Goal: Transaction & Acquisition: Purchase product/service

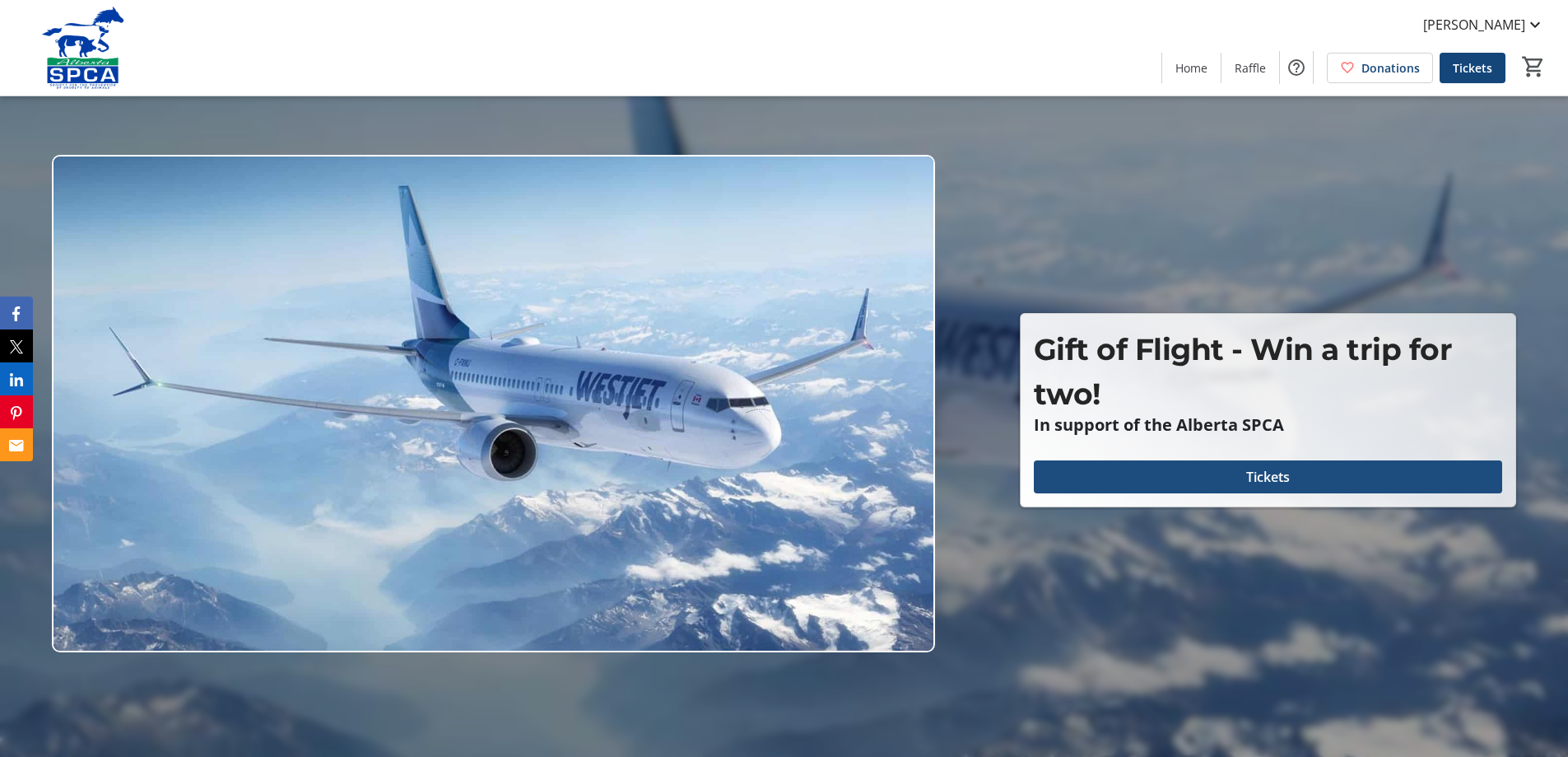
click at [1211, 474] on span at bounding box center [1267, 477] width 468 height 40
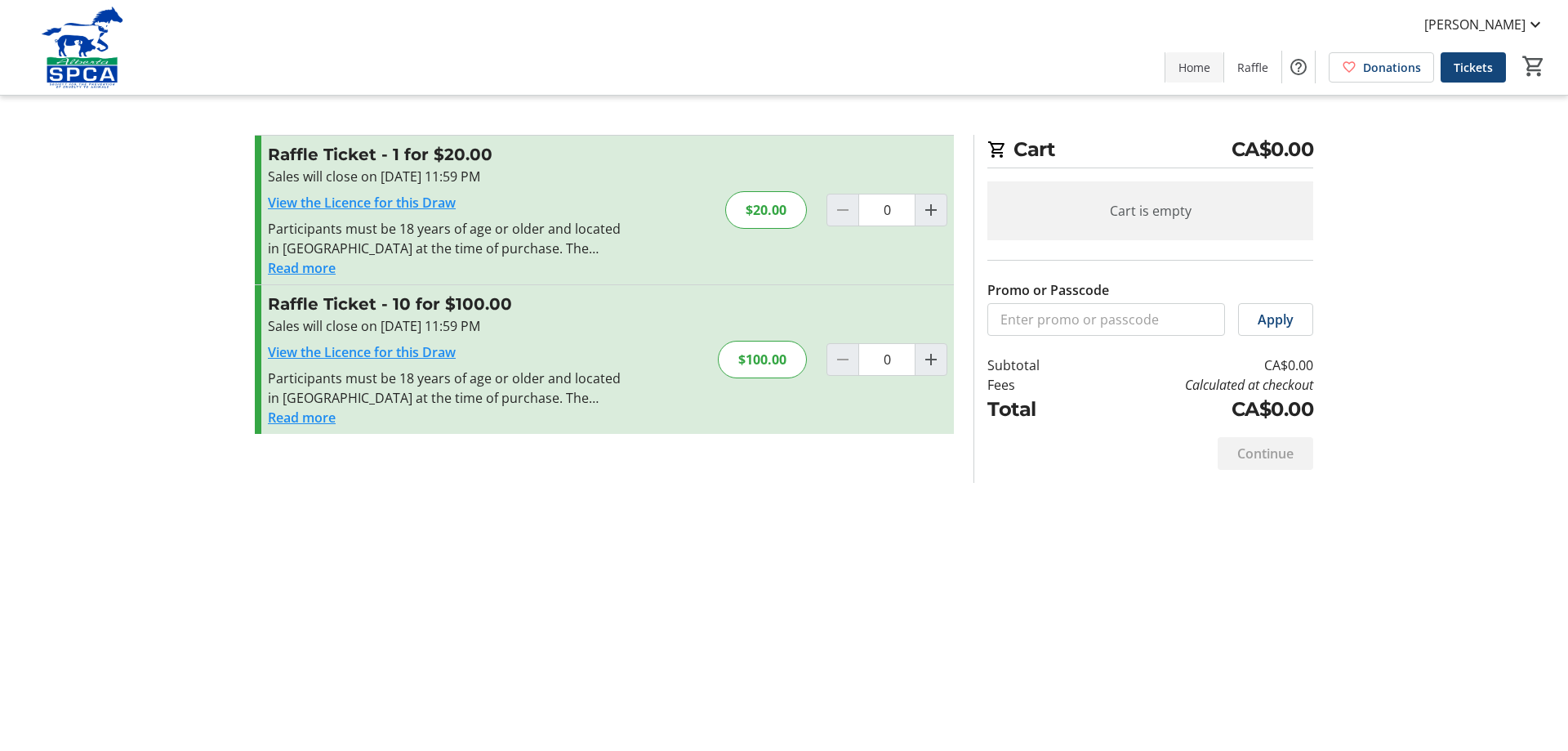
click at [1199, 67] on span "Home" at bounding box center [1194, 66] width 31 height 17
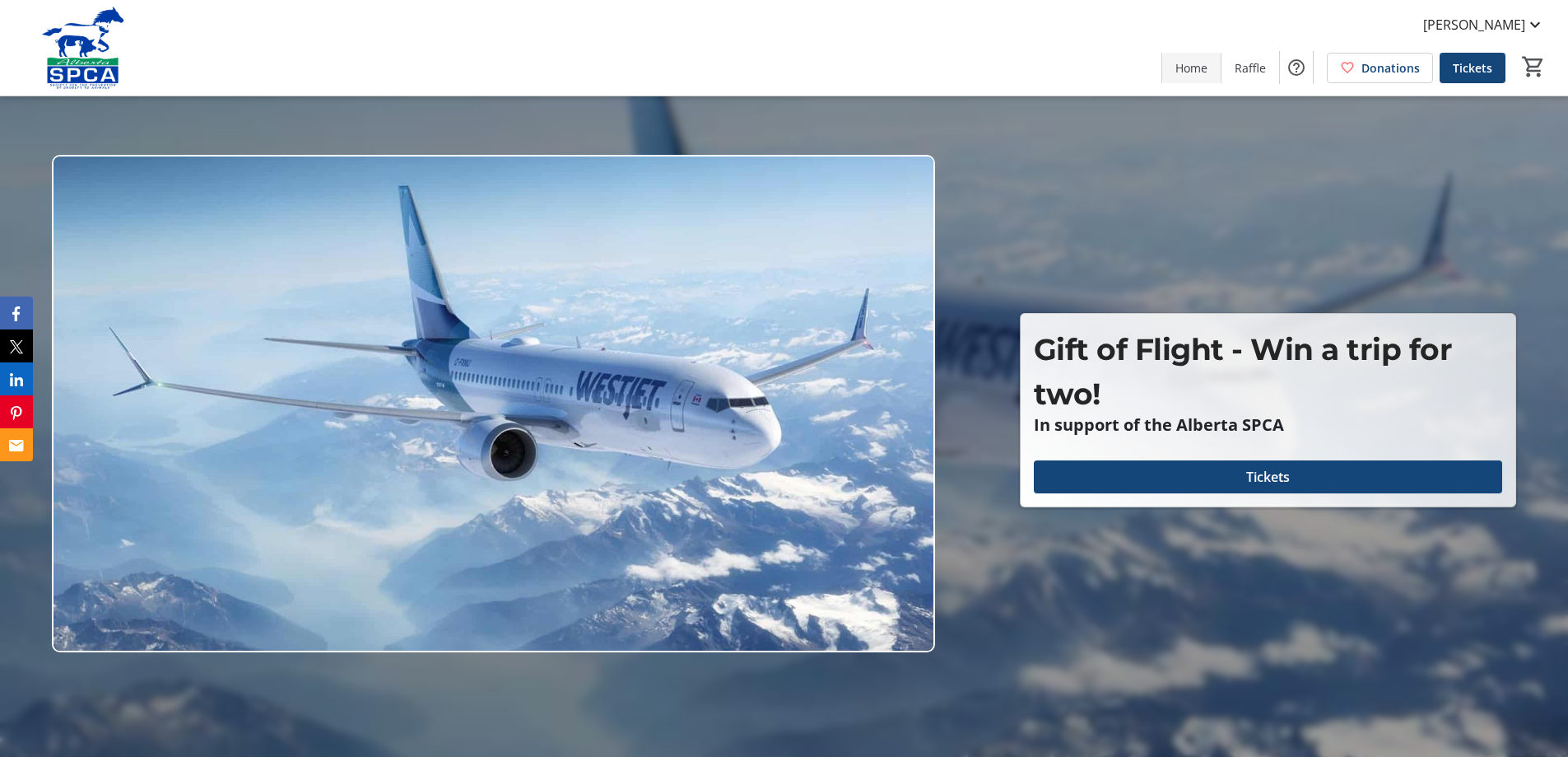
click at [1181, 69] on span "Home" at bounding box center [1190, 67] width 32 height 17
click at [1239, 62] on span "Raffle" at bounding box center [1250, 67] width 32 height 17
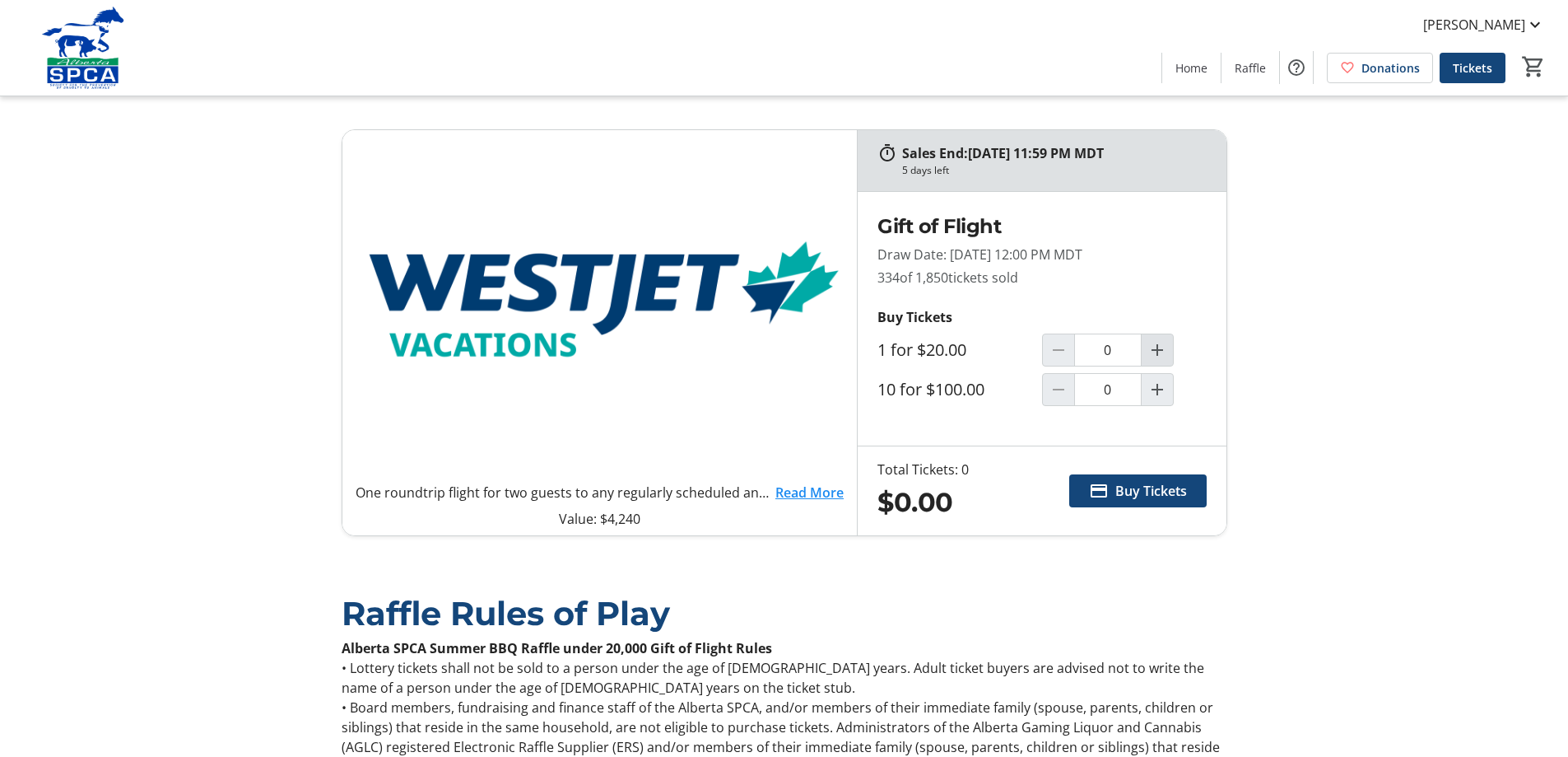
click at [1157, 355] on mat-icon "Increment by one" at bounding box center [1157, 350] width 20 height 20
click at [1062, 346] on mat-icon "Decrement by one" at bounding box center [1058, 350] width 20 height 20
type input "0"
click at [1162, 390] on mat-icon "Increment by one" at bounding box center [1157, 389] width 20 height 20
click at [1057, 394] on mat-icon "Decrement by one" at bounding box center [1058, 389] width 20 height 20
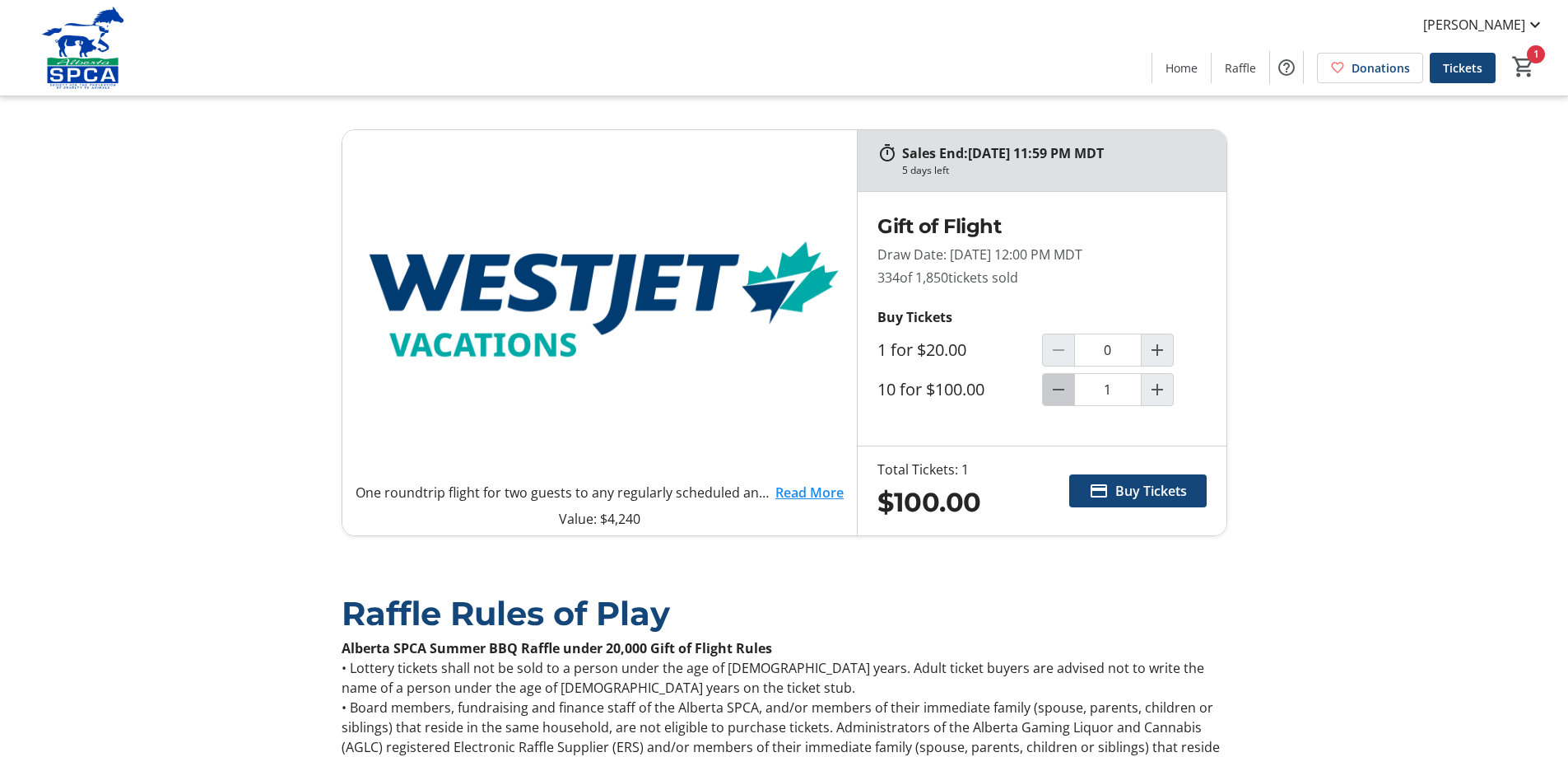
type input "0"
click at [1162, 352] on mat-icon "Increment by one" at bounding box center [1157, 350] width 20 height 20
type input "1"
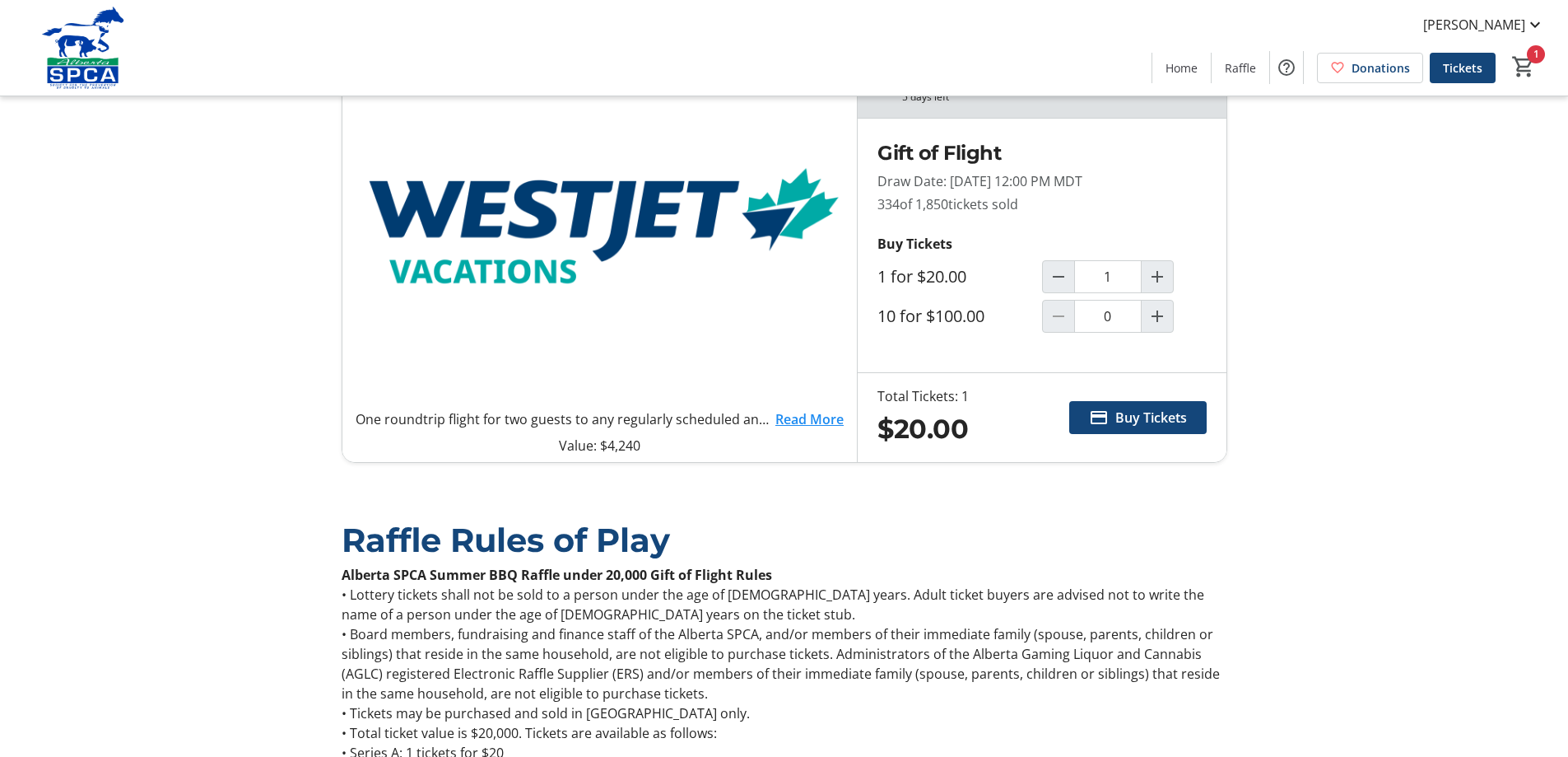
scroll to position [110, 0]
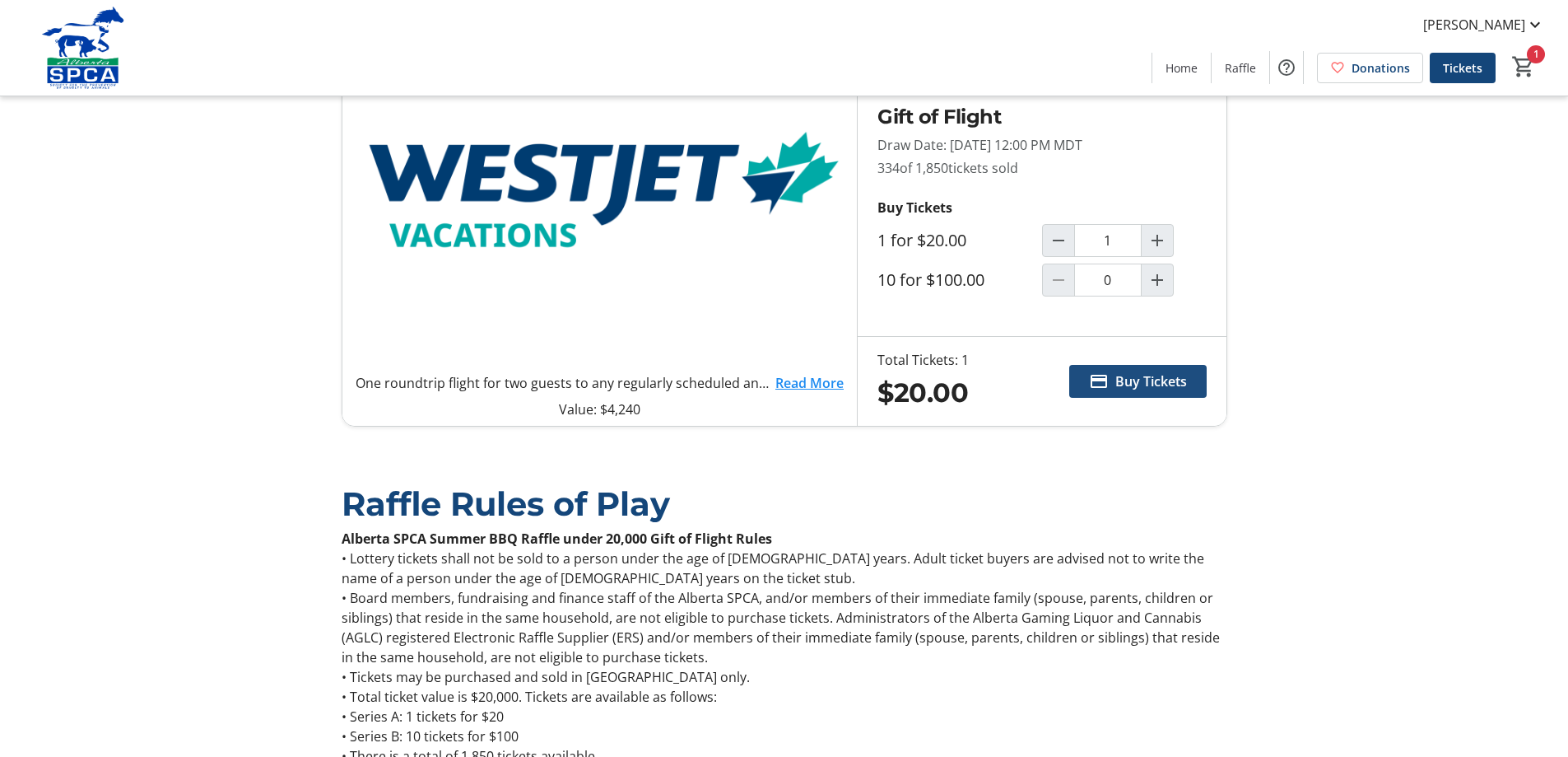
click at [1167, 388] on span "Buy Tickets" at bounding box center [1151, 381] width 72 height 20
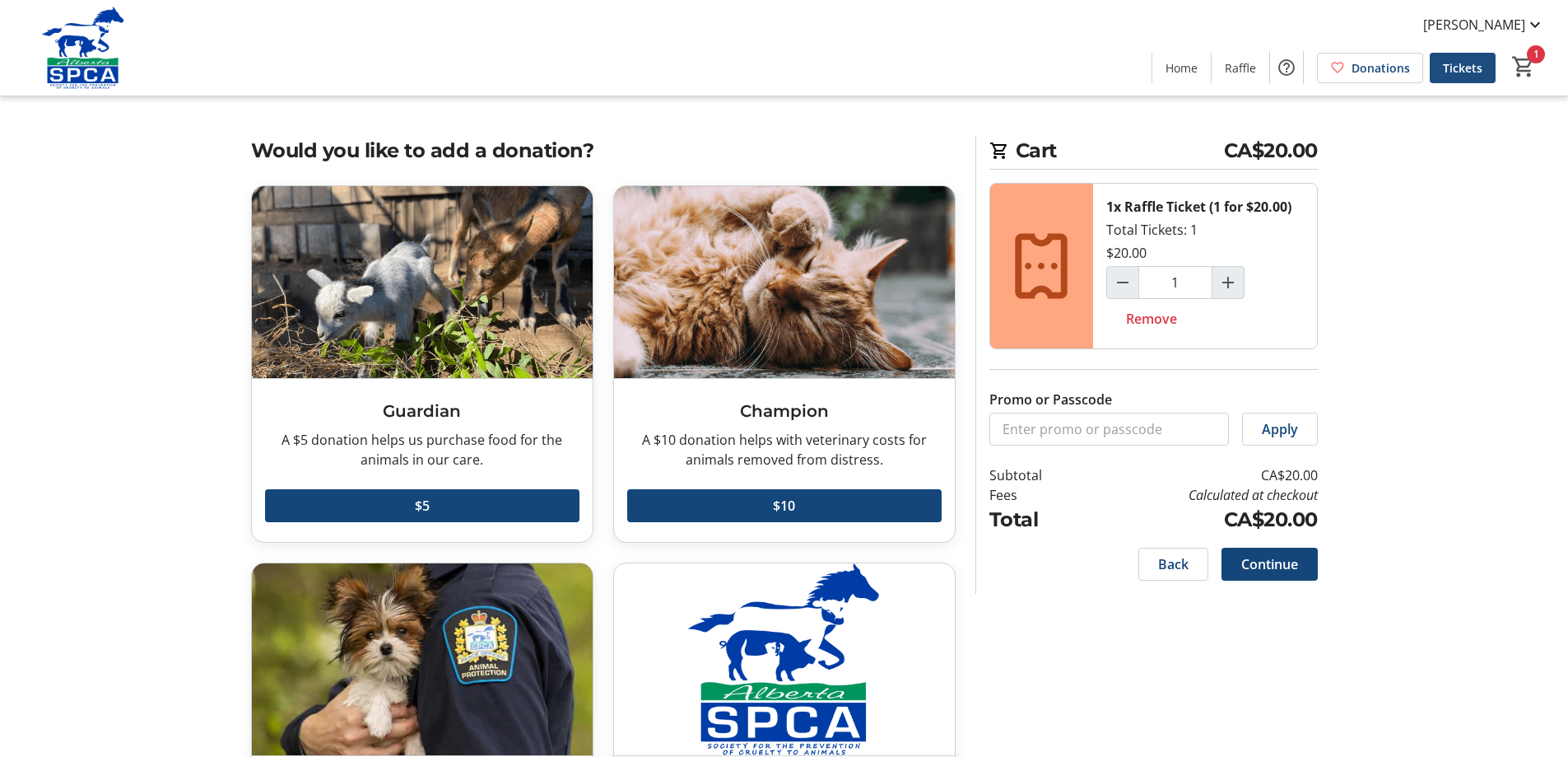
click at [1474, 72] on span "Tickets" at bounding box center [1463, 67] width 40 height 17
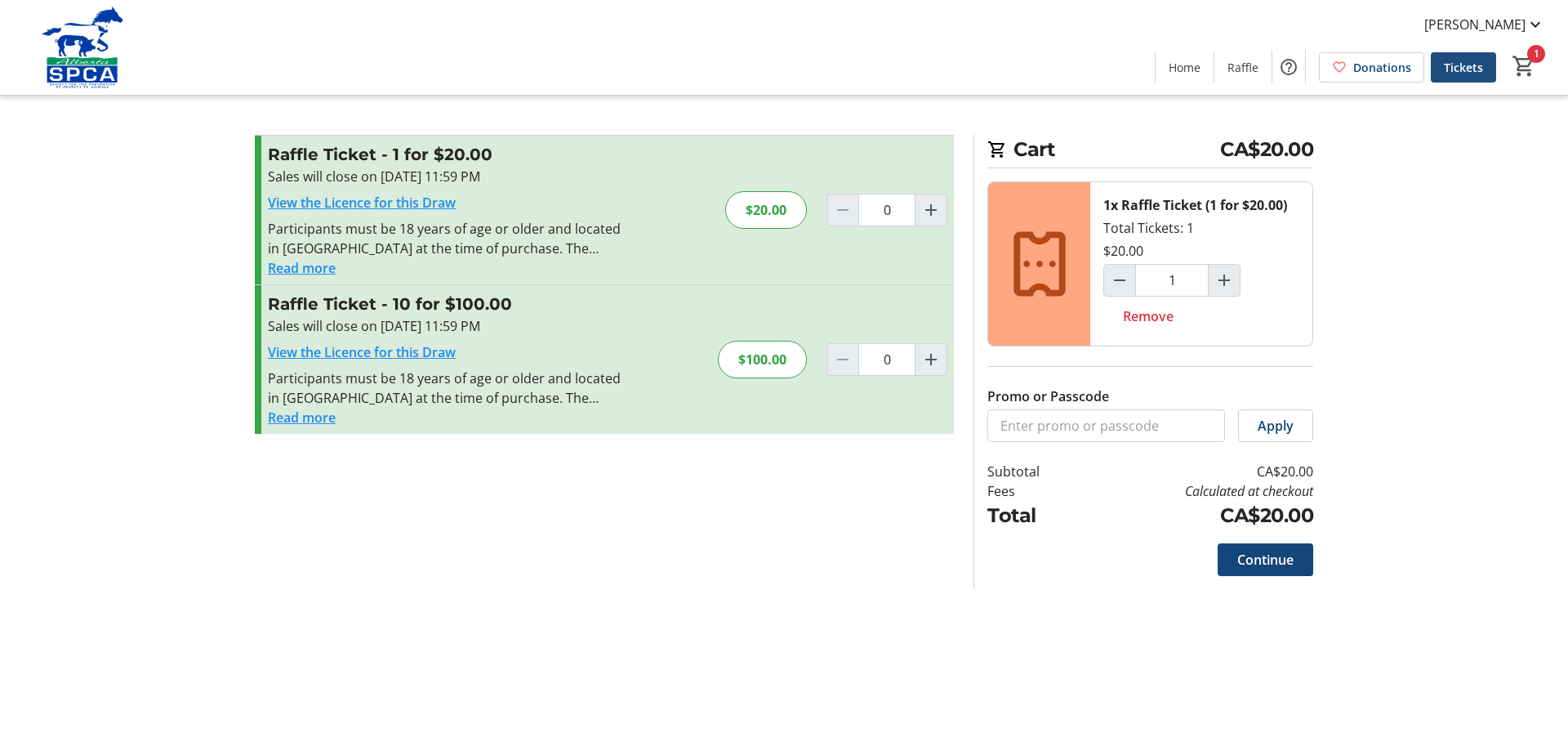
type input "1"
click at [1471, 23] on span "[PERSON_NAME]" at bounding box center [1475, 24] width 101 height 20
click at [1471, 23] on div at bounding box center [784, 376] width 1568 height 751
click at [1290, 64] on mat-icon "Help" at bounding box center [1289, 67] width 20 height 20
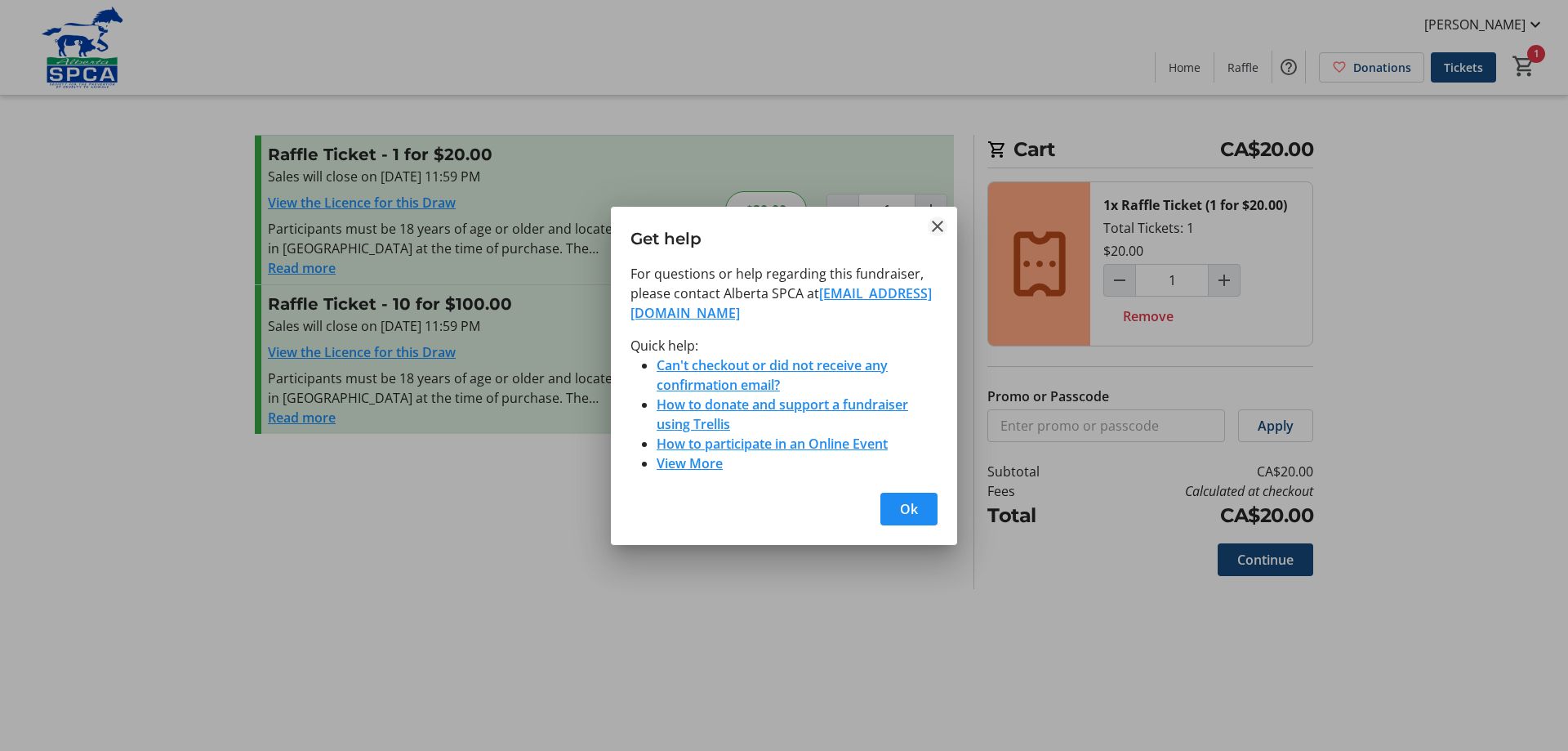
click at [941, 232] on mat-icon "Close" at bounding box center [938, 226] width 20 height 20
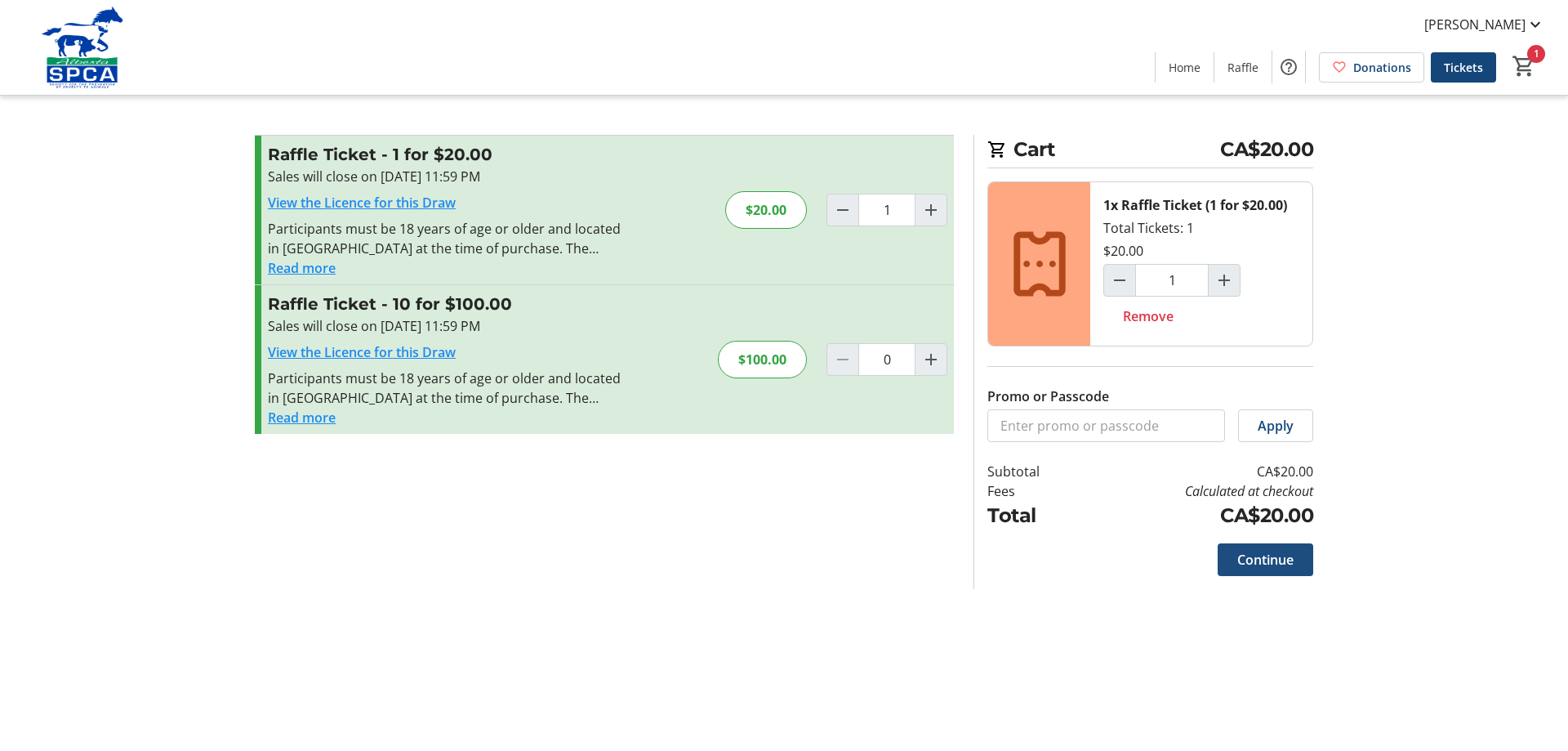
click at [1261, 568] on span "Continue" at bounding box center [1265, 560] width 57 height 20
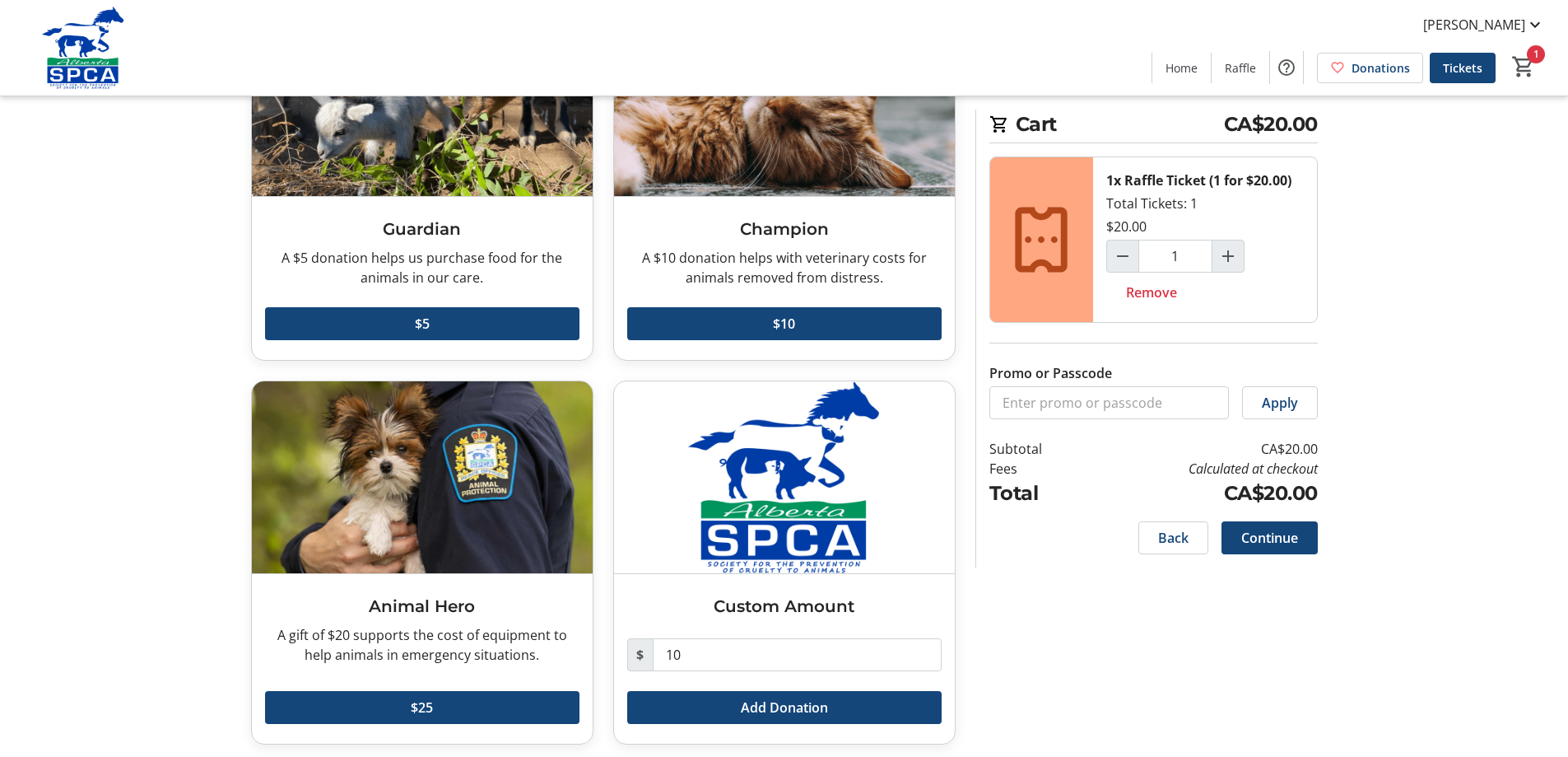
scroll to position [189, 0]
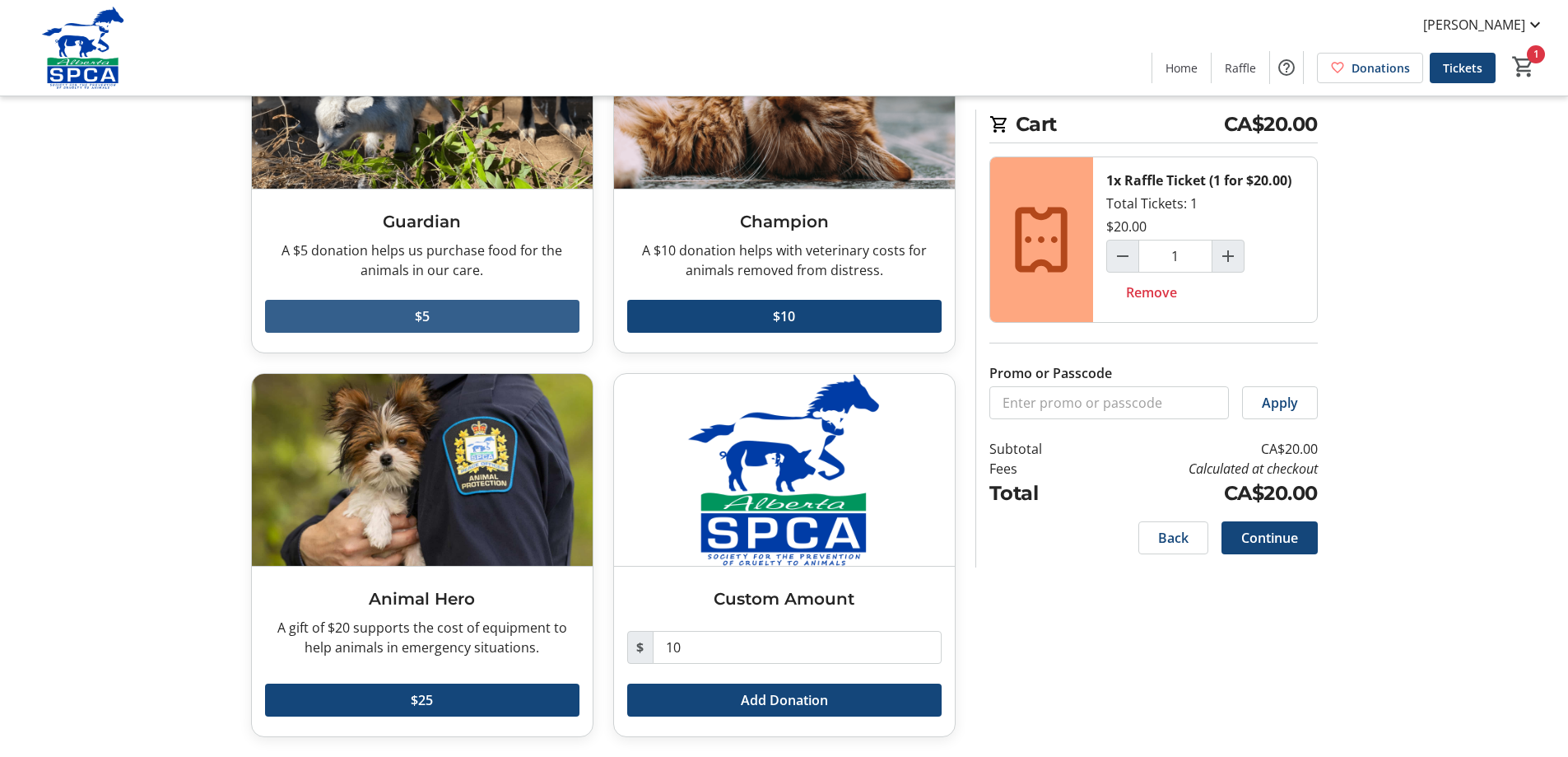
click at [399, 318] on span at bounding box center [422, 316] width 314 height 40
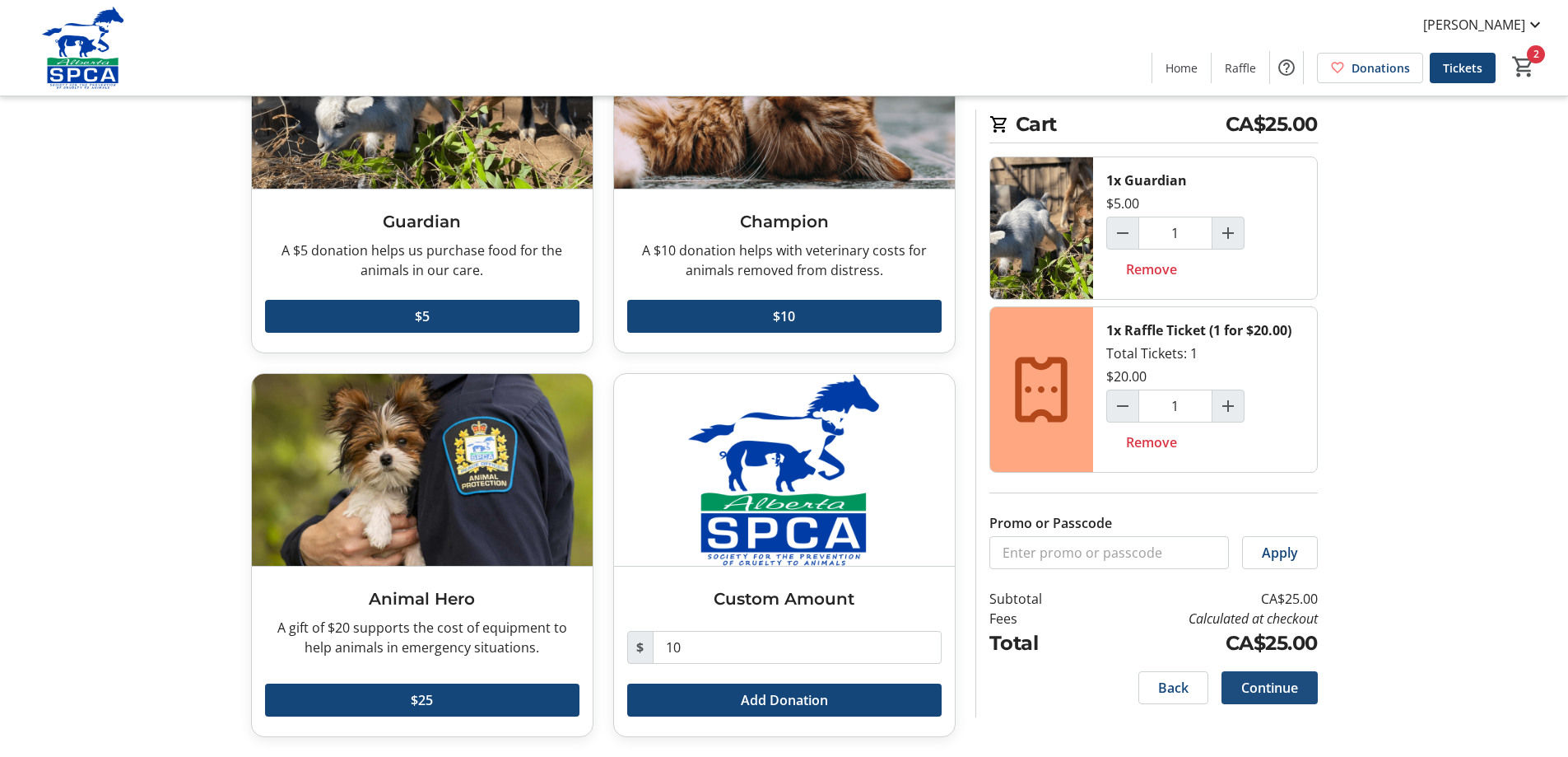
click at [1262, 699] on span at bounding box center [1269, 687] width 96 height 40
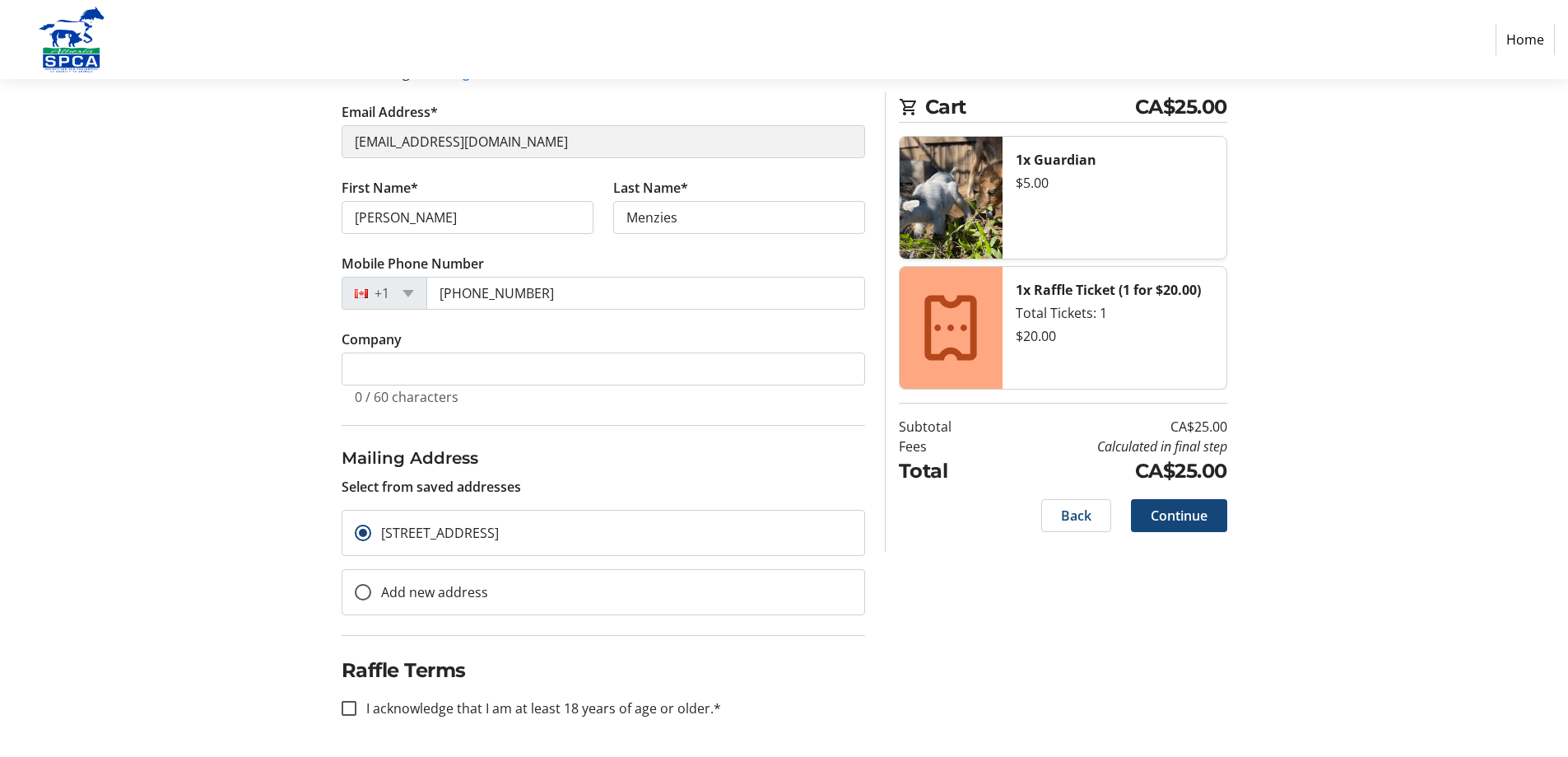
scroll to position [184, 0]
click at [354, 704] on input "I acknowledge that I am at least 18 years of age or older.*" at bounding box center [349, 707] width 14 height 14
checkbox input "true"
click at [1180, 517] on span "Continue" at bounding box center [1179, 515] width 57 height 20
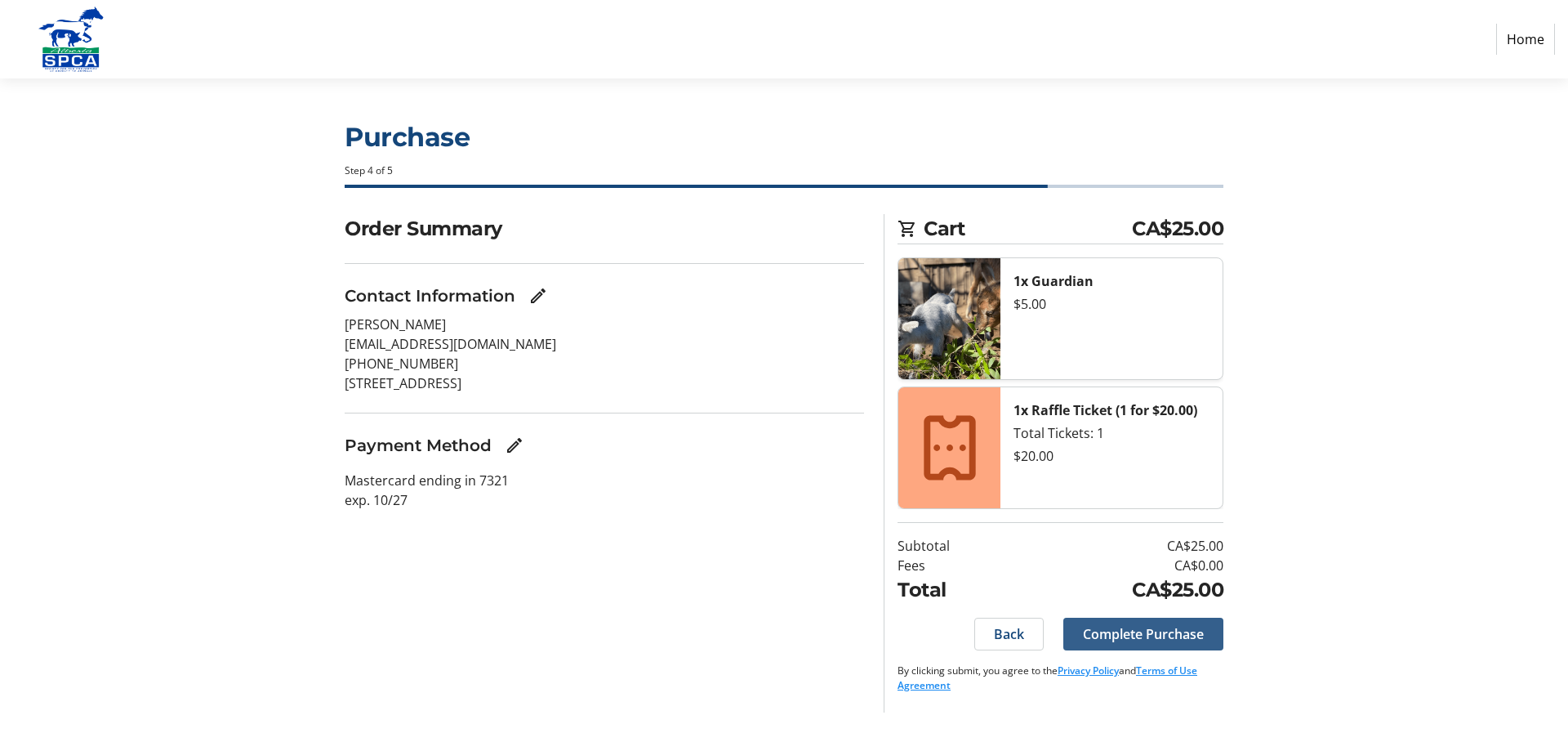
click at [1130, 635] on span "Complete Purchase" at bounding box center [1143, 634] width 121 height 20
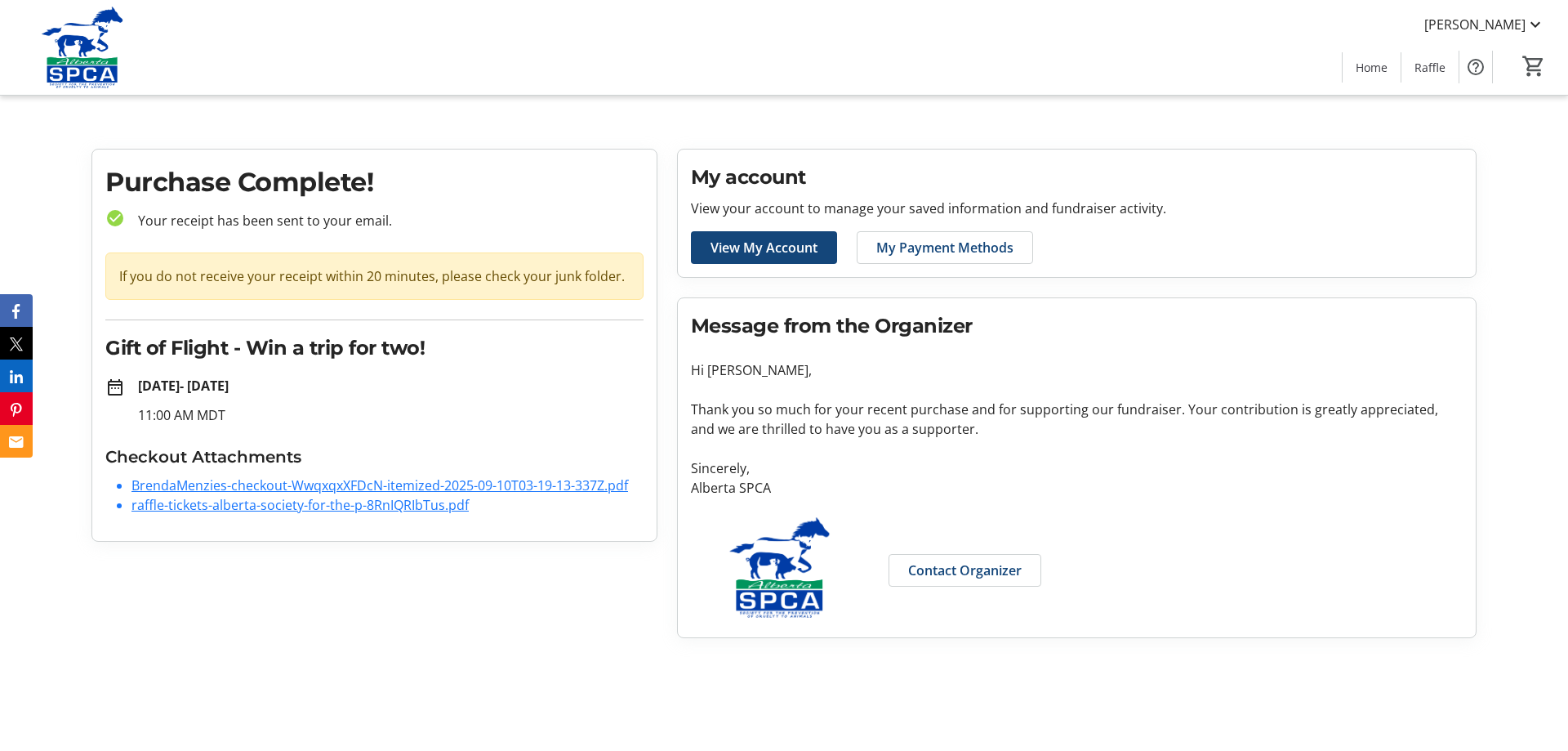
click at [454, 490] on link "BrendaMenzies-checkout-WwqxqxXFDcN-itemized-2025-09-10T03-19-13-337Z.pdf" at bounding box center [379, 485] width 497 height 18
click at [780, 252] on span "View My Account" at bounding box center [763, 248] width 107 height 20
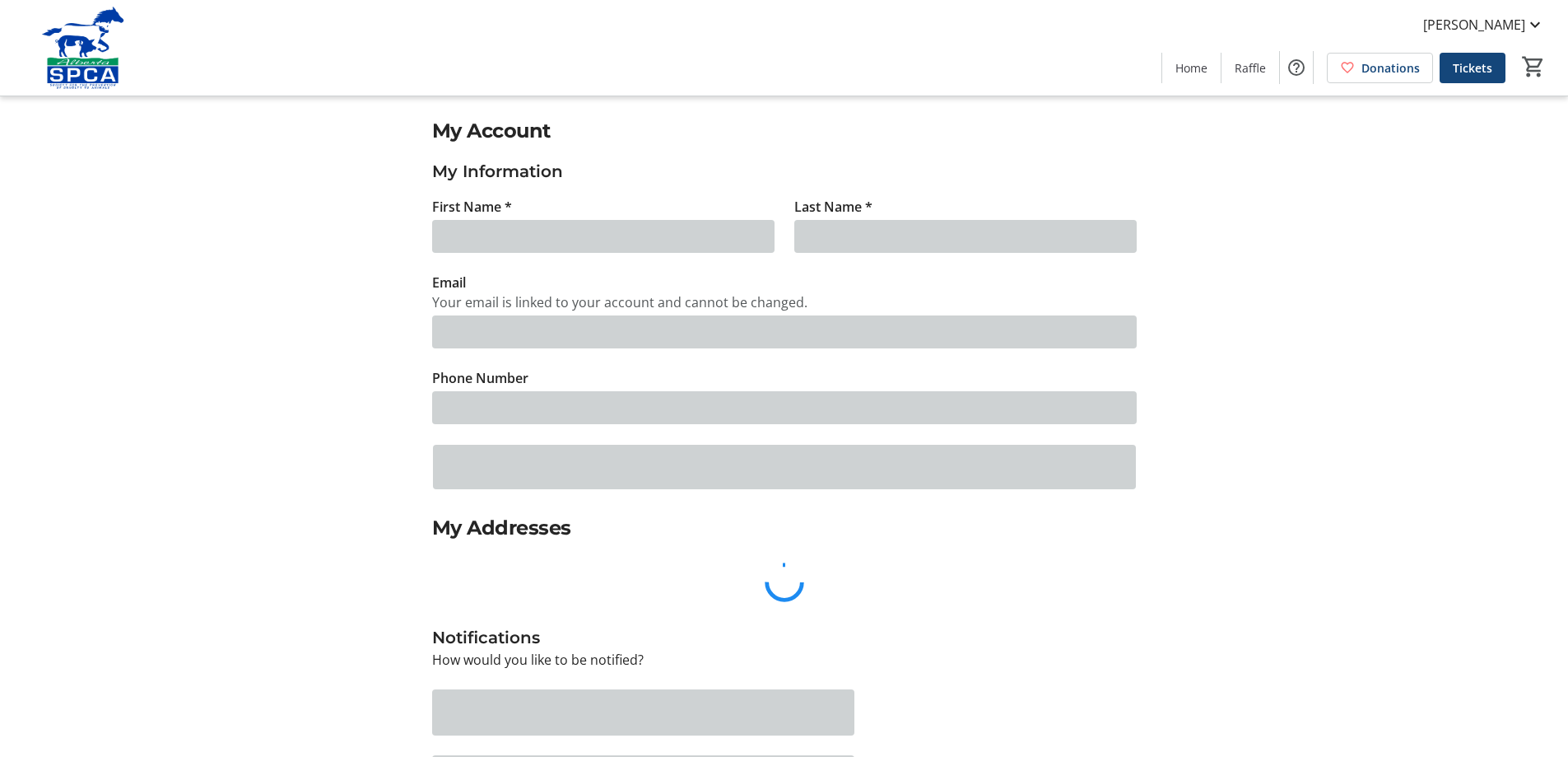
type input "[PERSON_NAME]"
type input "Menzies"
type input "[EMAIL_ADDRESS][DOMAIN_NAME]"
type input "[PHONE_NUMBER]"
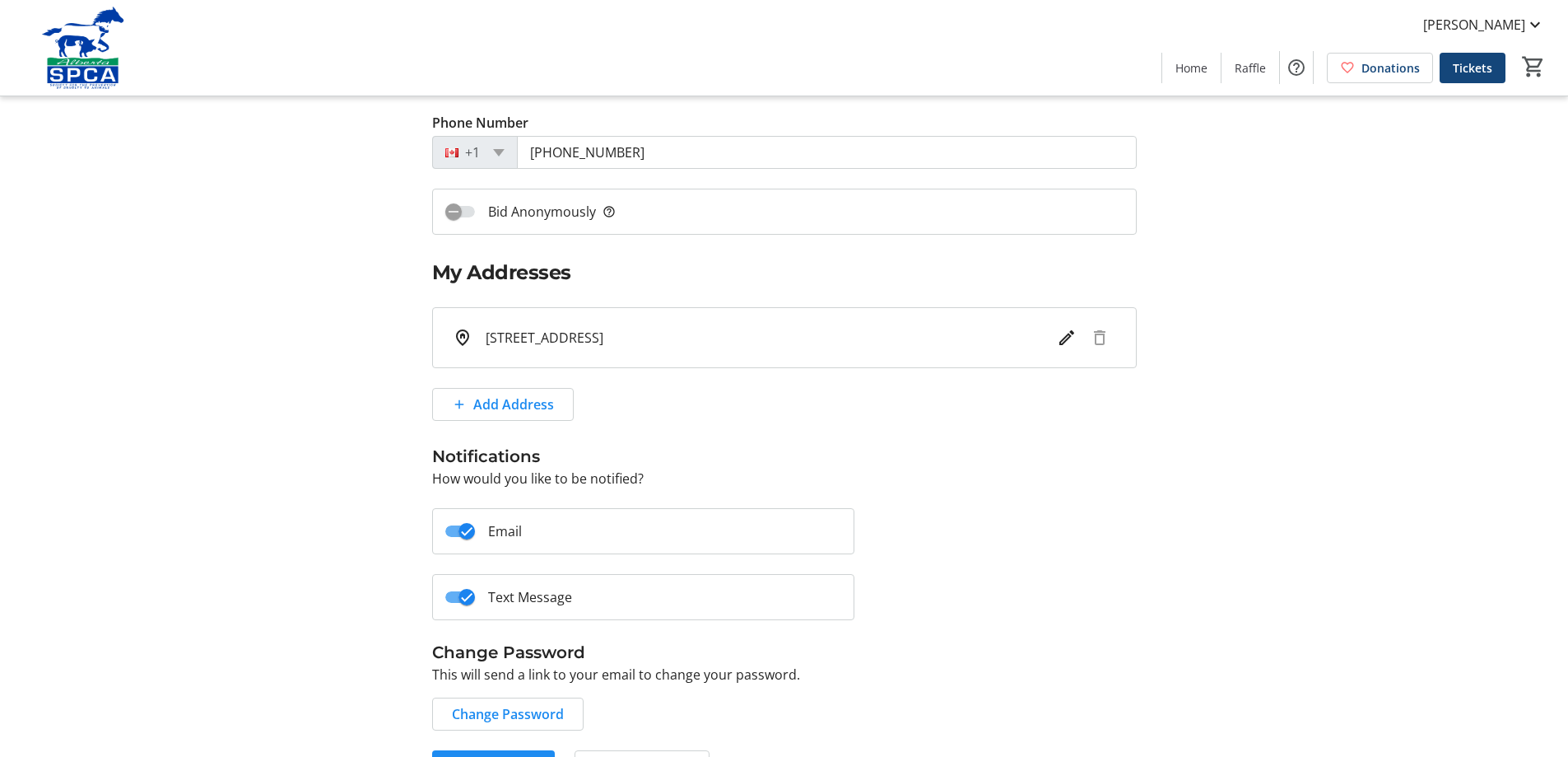
scroll to position [302, 0]
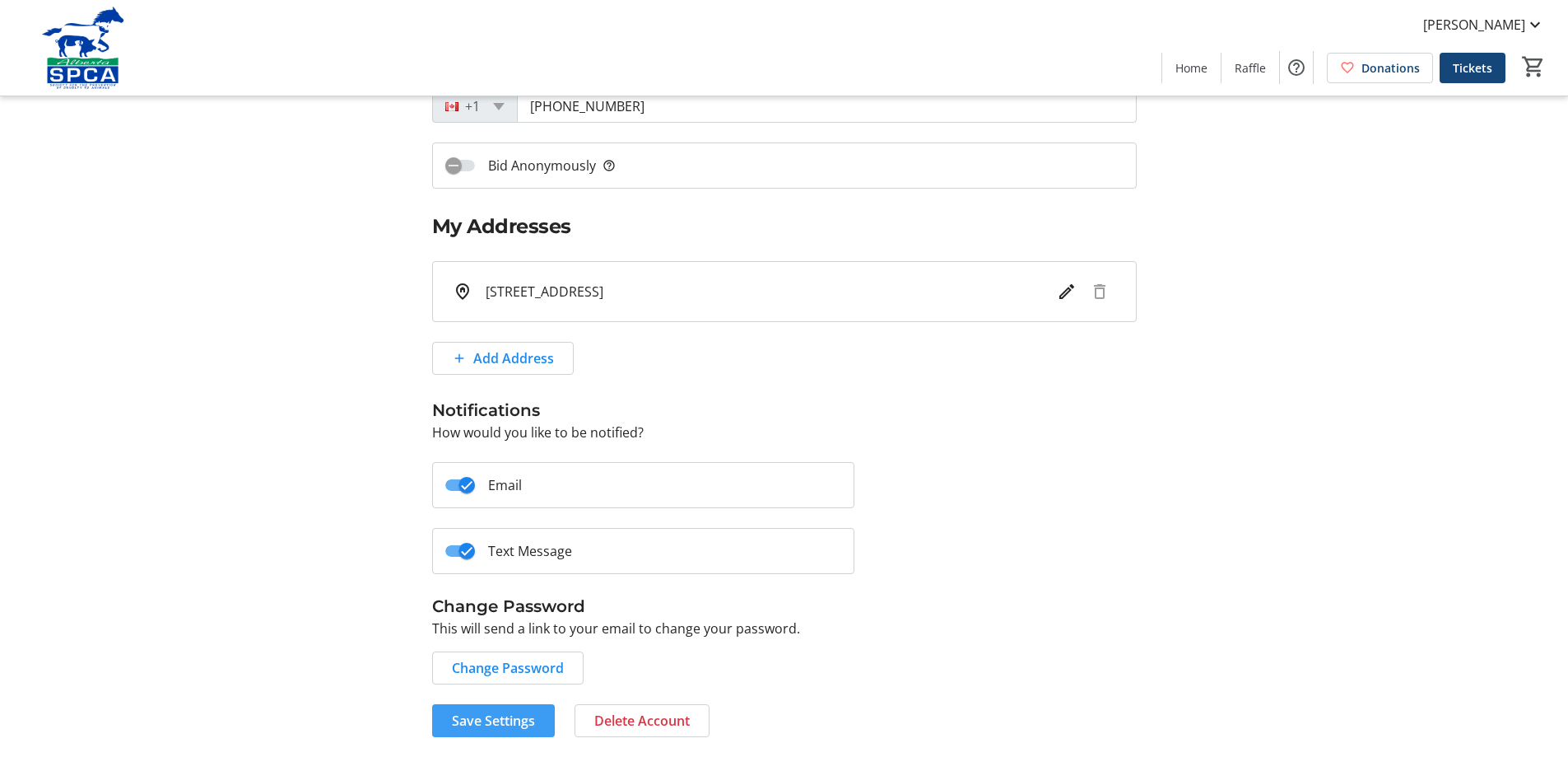
click at [502, 724] on span "Save Settings" at bounding box center [493, 721] width 83 height 20
click at [1190, 67] on span "Home" at bounding box center [1190, 67] width 32 height 17
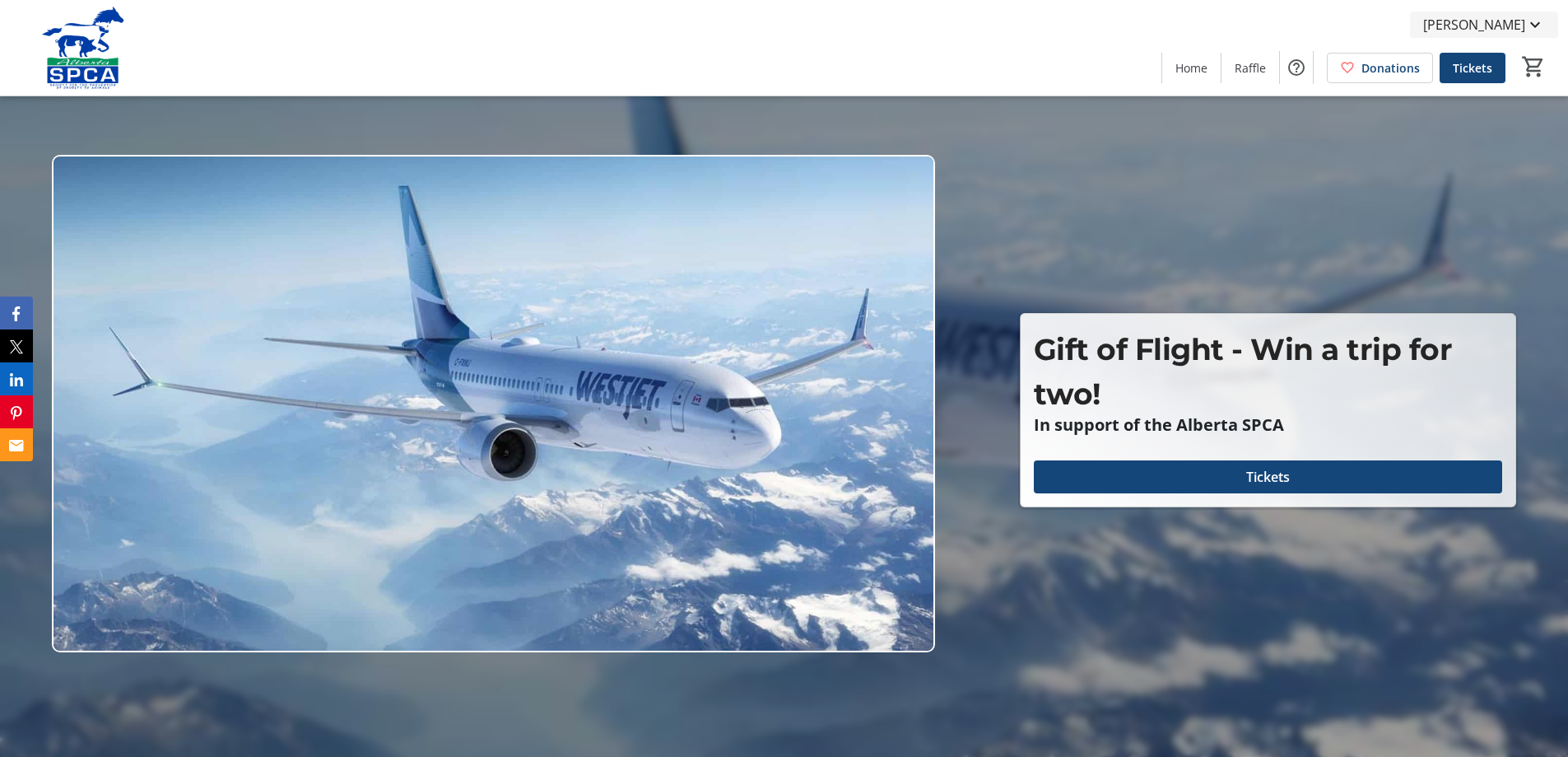
click at [1440, 22] on span "[PERSON_NAME]" at bounding box center [1474, 24] width 102 height 20
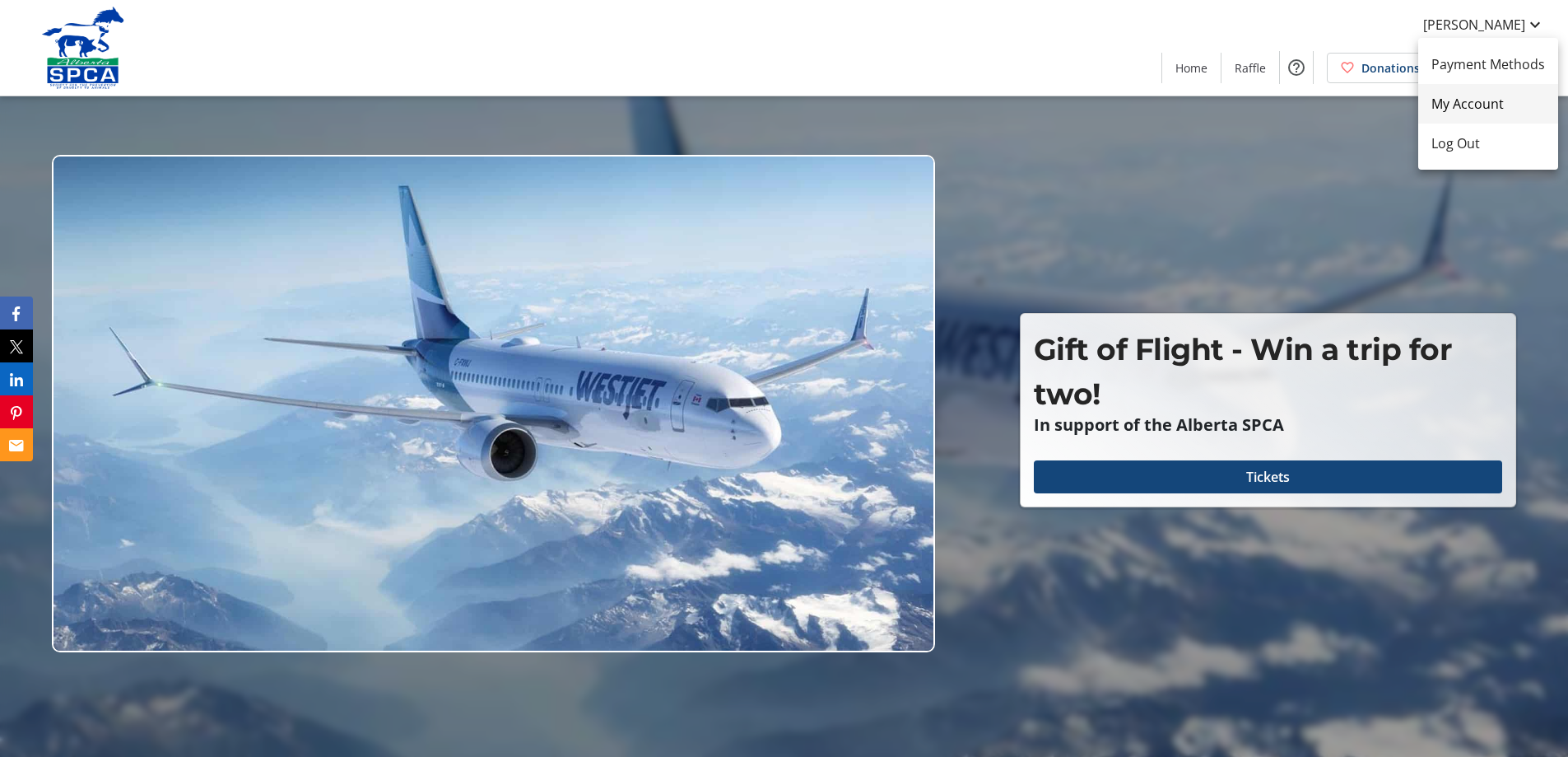
click at [1456, 97] on span "My Account" at bounding box center [1487, 104] width 113 height 20
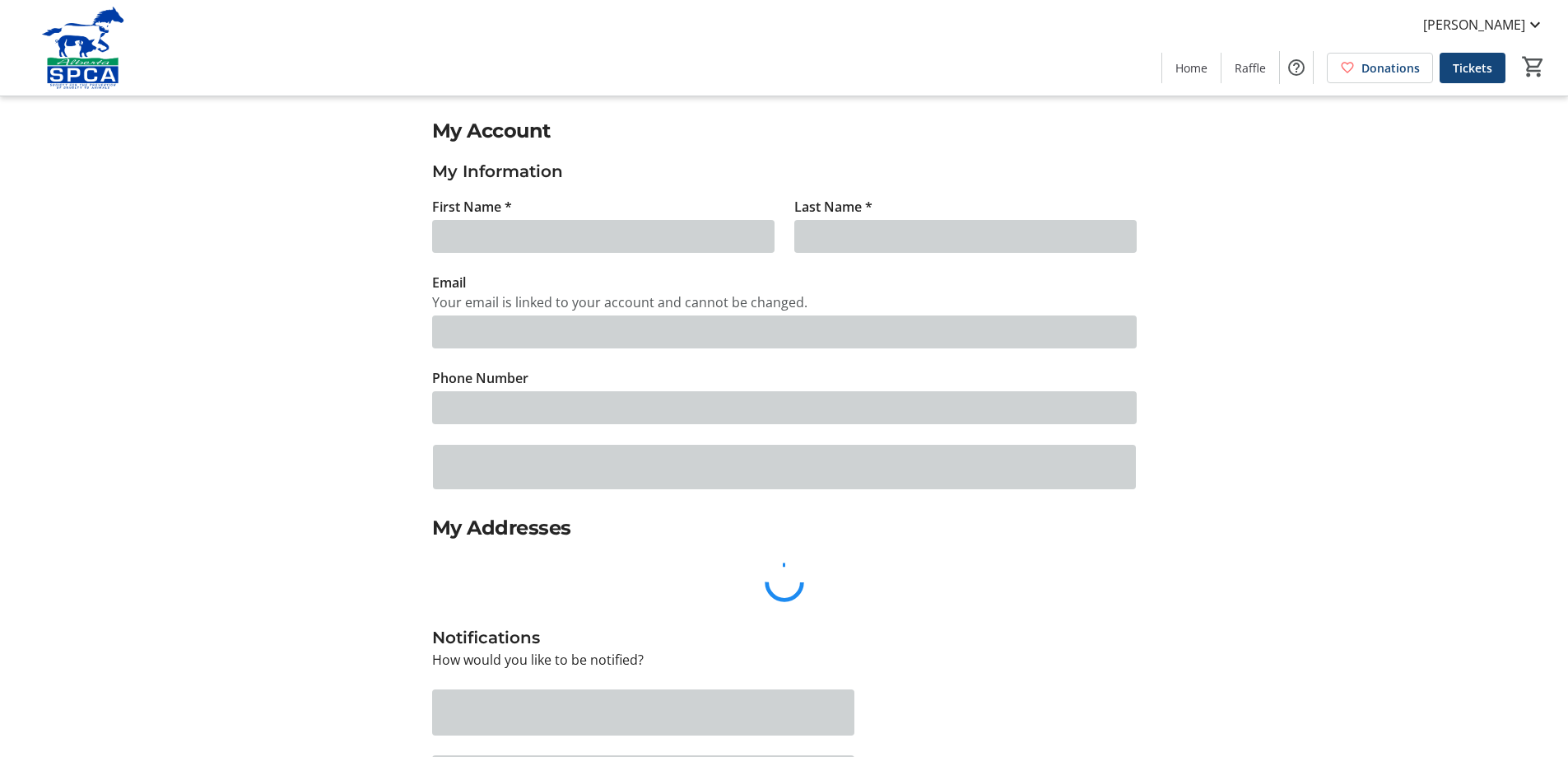
type input "[PERSON_NAME]"
type input "Menzies"
type input "[EMAIL_ADDRESS][DOMAIN_NAME]"
type input "[PHONE_NUMBER]"
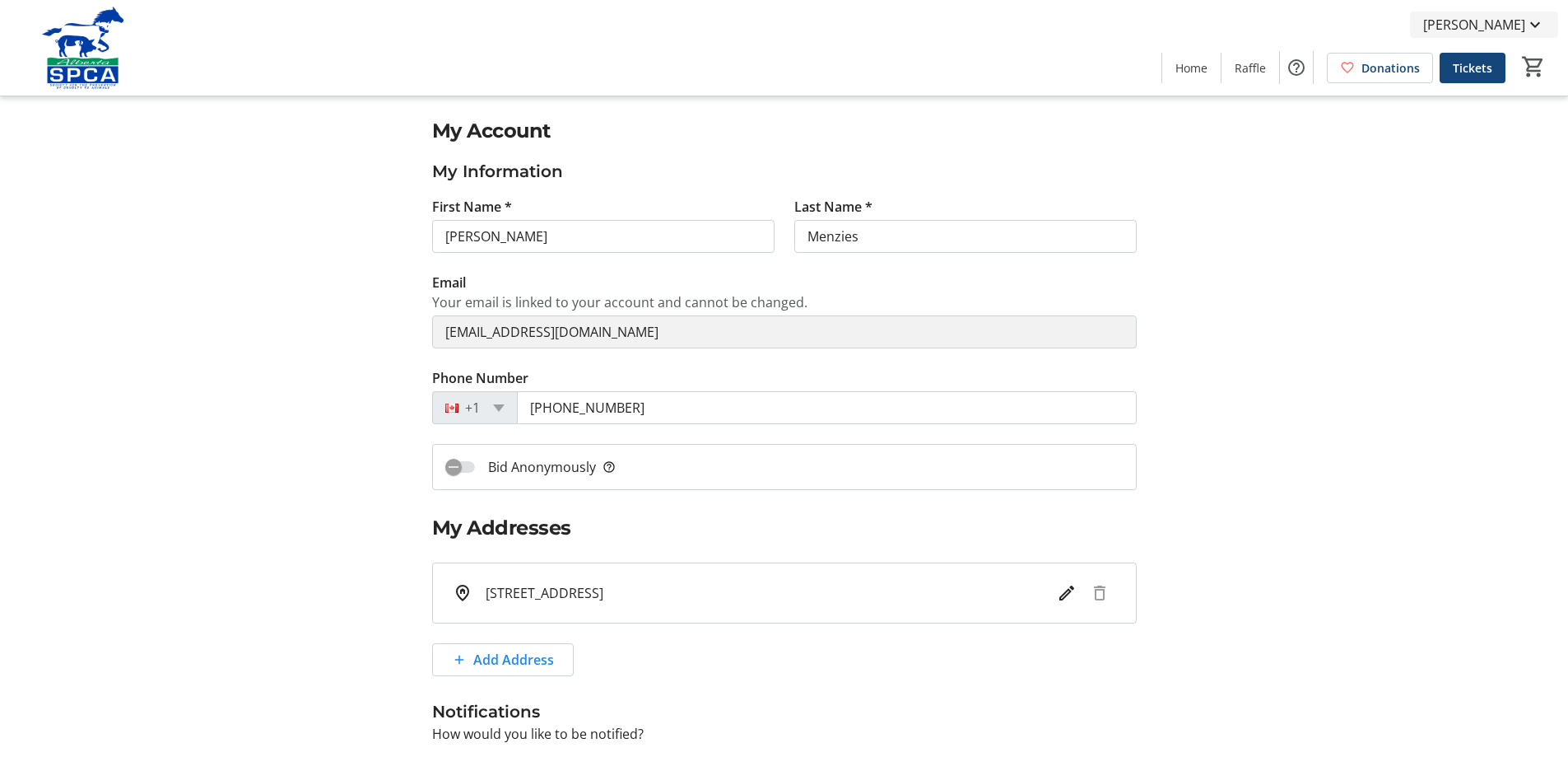
click at [1469, 22] on span "[PERSON_NAME]" at bounding box center [1474, 24] width 102 height 20
click at [1458, 142] on span "Log Out" at bounding box center [1487, 143] width 113 height 20
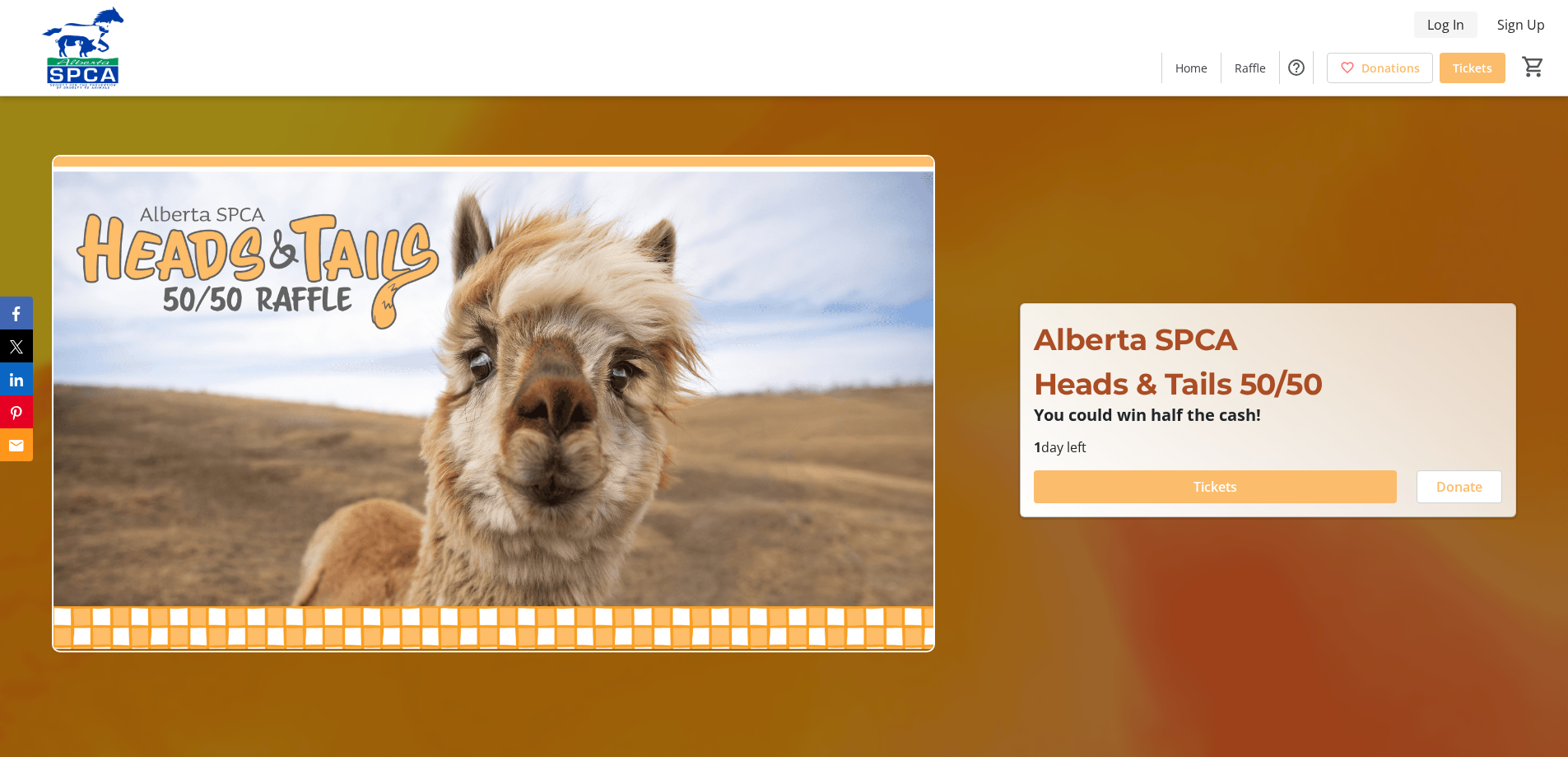
click at [1435, 29] on span "Log In" at bounding box center [1446, 24] width 37 height 20
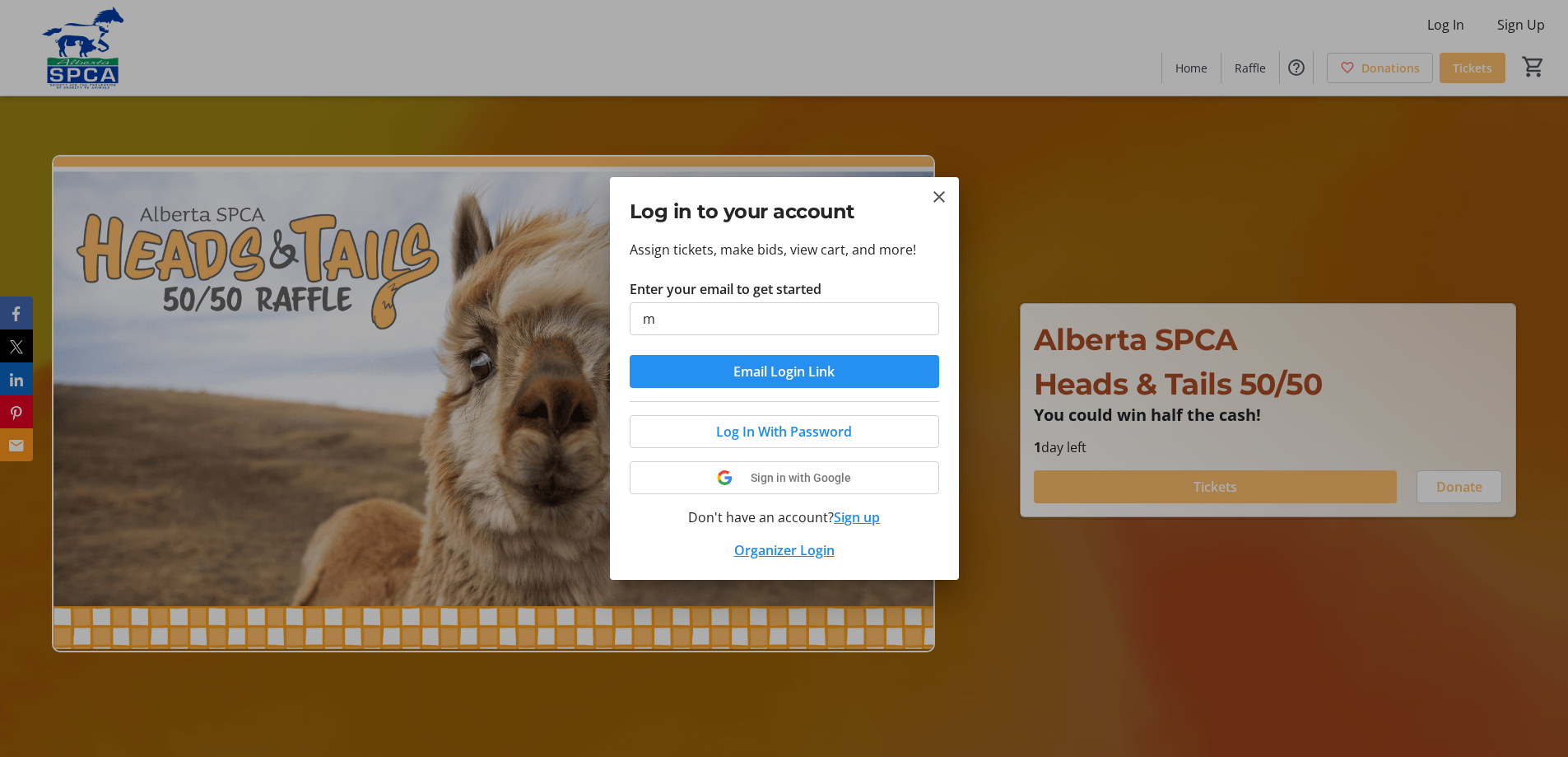
type input "[EMAIL_ADDRESS][DOMAIN_NAME]"
click at [883, 370] on span "submit" at bounding box center [785, 371] width 310 height 40
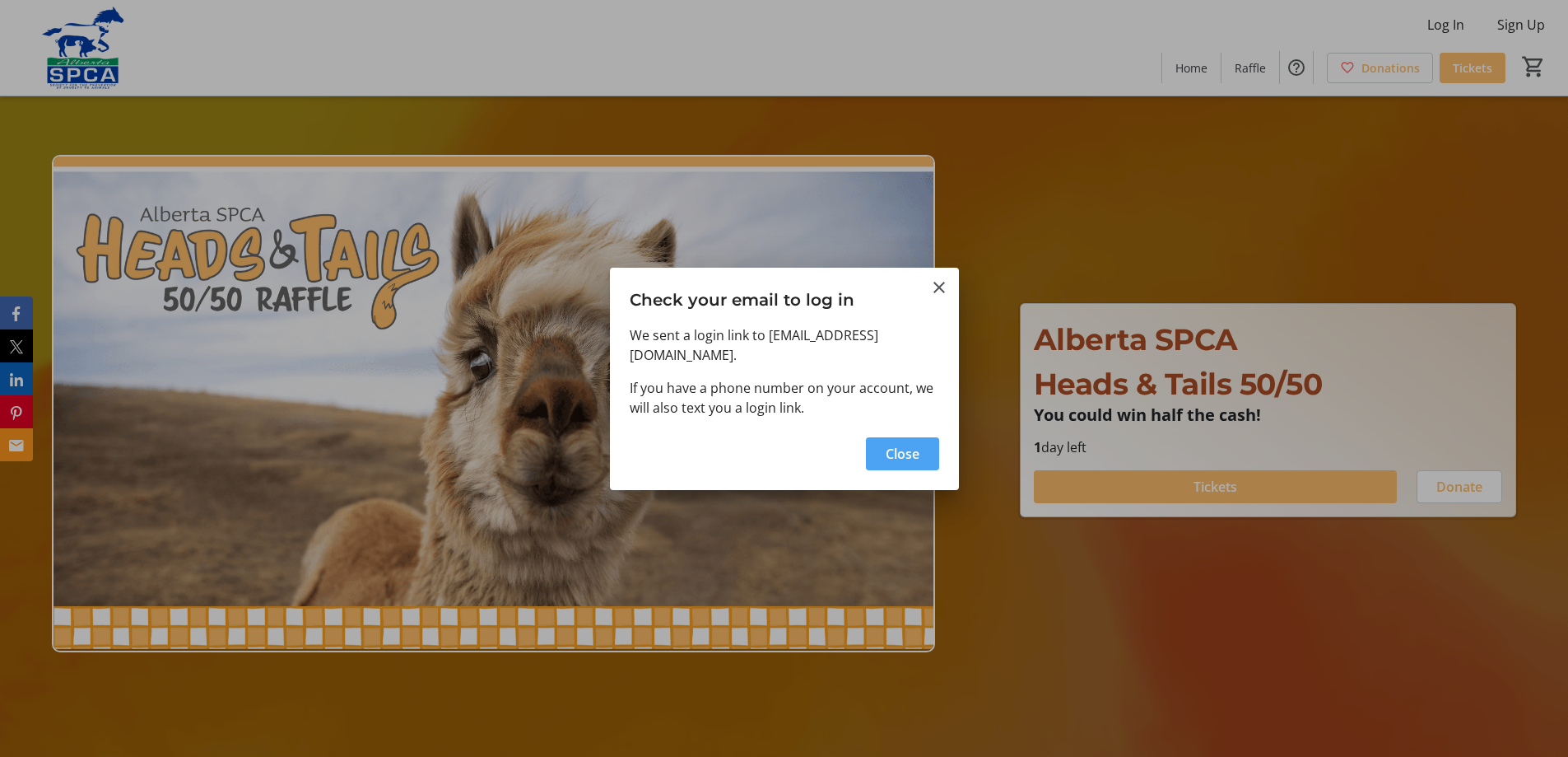
click at [888, 444] on span "Close" at bounding box center [902, 454] width 33 height 20
